Goal: Information Seeking & Learning: Learn about a topic

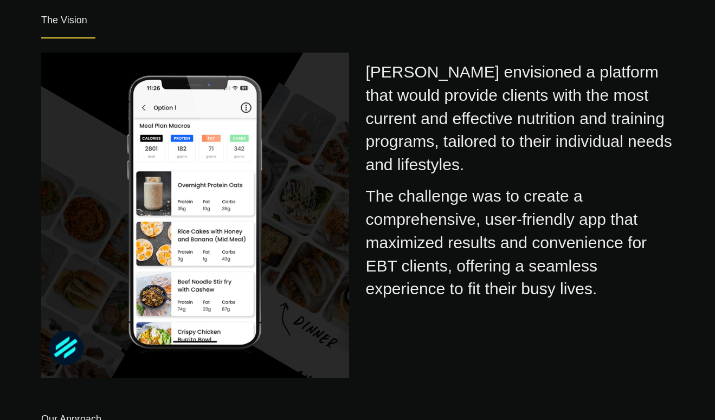
click at [541, 139] on div "[PERSON_NAME] envisioned a platform that would provide clients with the most cu…" at bounding box center [519, 115] width 308 height 124
click at [614, 58] on div "[PERSON_NAME] envisioned a platform that would provide clients with the most cu…" at bounding box center [519, 115] width 308 height 124
click at [605, 314] on div "[PERSON_NAME] envisioned a platform that would provide clients with the most cu…" at bounding box center [357, 215] width 649 height 356
click at [614, 310] on div "[PERSON_NAME] envisioned a platform that would provide clients with the most cu…" at bounding box center [357, 215] width 649 height 356
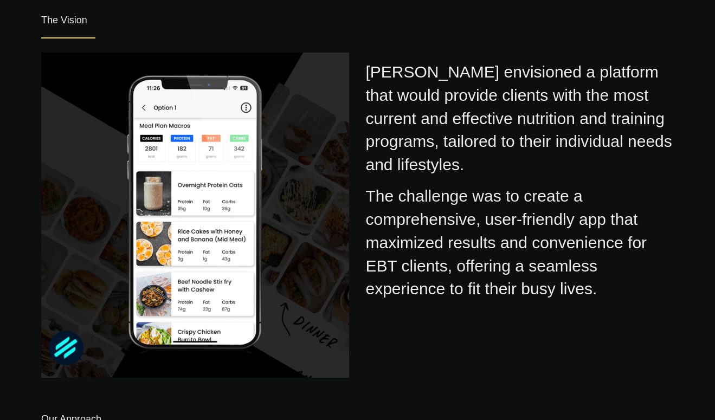
click at [603, 91] on div "[PERSON_NAME] envisioned a platform that would provide clients with the most cu…" at bounding box center [519, 115] width 308 height 124
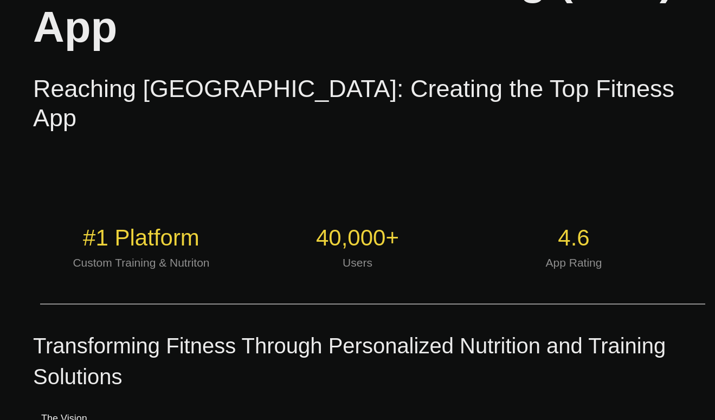
scroll to position [269, 0]
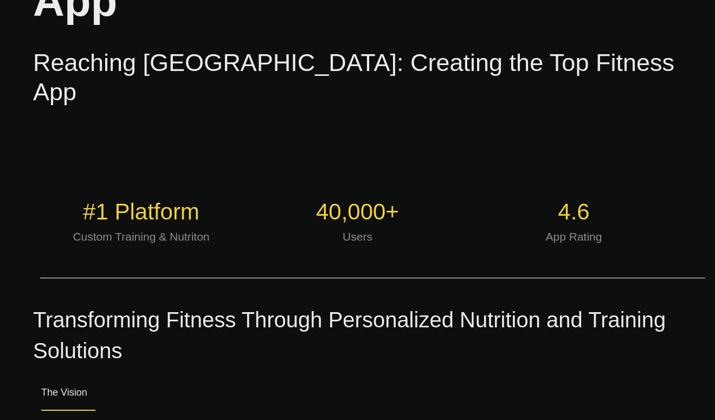
click at [477, 158] on div "#1 Platform Custom Training & Nutriton 40,000+ Users 4.6 App Rating" at bounding box center [357, 226] width 665 height 136
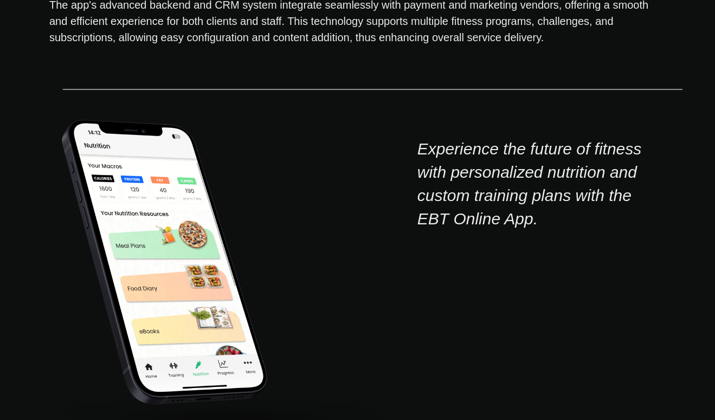
scroll to position [2095, 0]
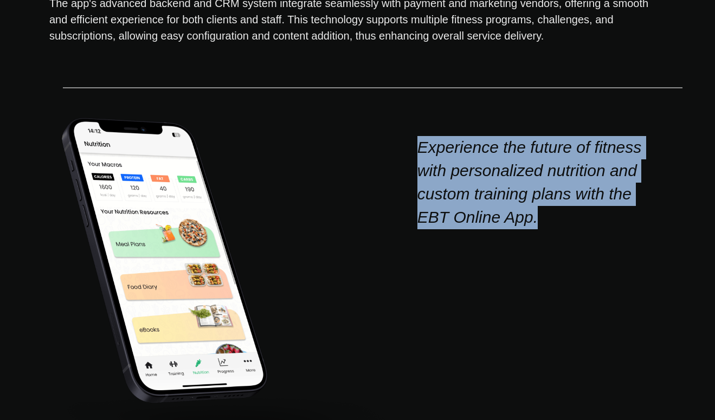
drag, startPoint x: 542, startPoint y: 186, endPoint x: 421, endPoint y: 102, distance: 147.1
click at [421, 104] on div "Experience the future of fitness with personalized nutrition and custom trainin…" at bounding box center [538, 166] width 242 height 125
copy icon "Experience the future of fitness with personalized nutrition and custom trainin…"
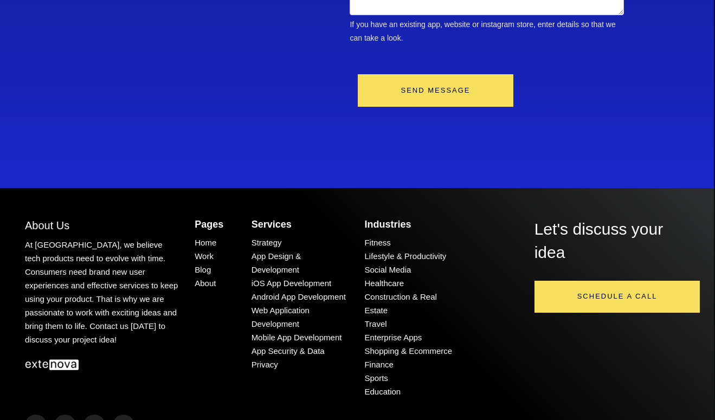
scroll to position [3905, 1]
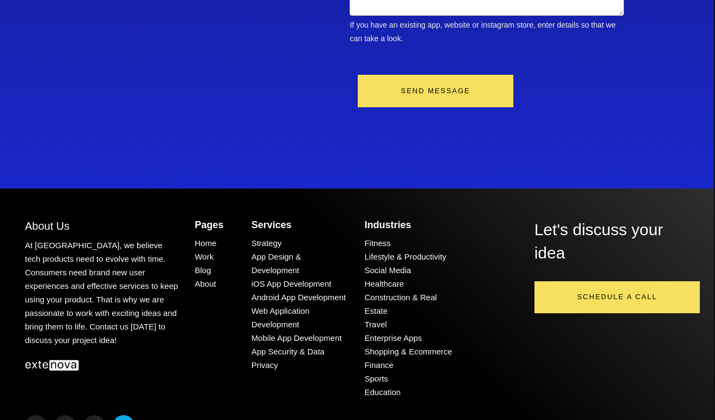
click at [126, 420] on icon at bounding box center [123, 426] width 9 height 11
